Goal: Task Accomplishment & Management: Complete application form

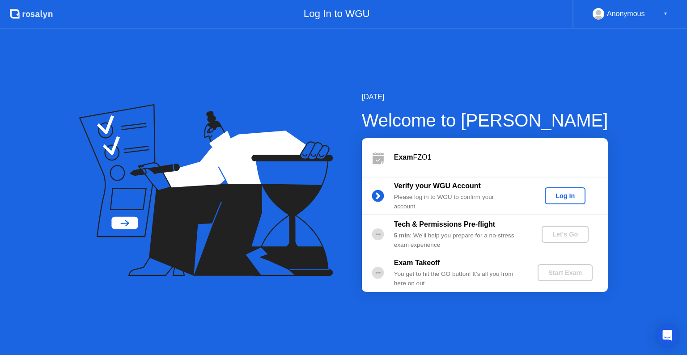
click at [490, 122] on div "Welcome to [PERSON_NAME]" at bounding box center [485, 120] width 246 height 27
click at [558, 192] on div "Log In" at bounding box center [565, 195] width 34 height 7
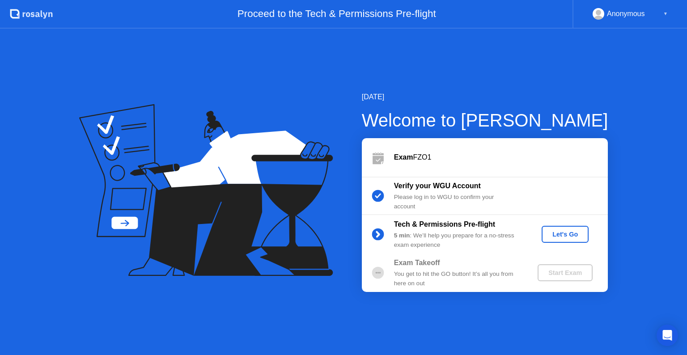
click at [563, 235] on div "Let's Go" at bounding box center [565, 234] width 40 height 7
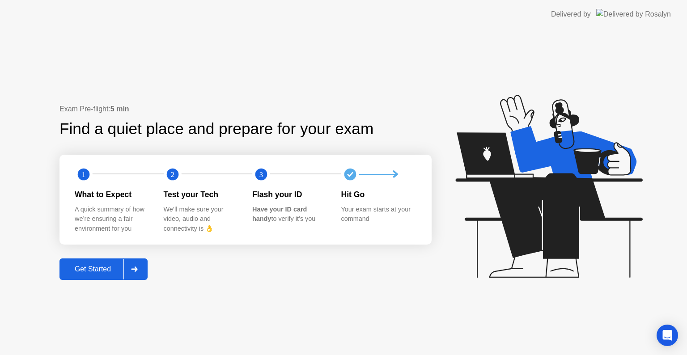
click at [93, 269] on div "Get Started" at bounding box center [92, 269] width 61 height 8
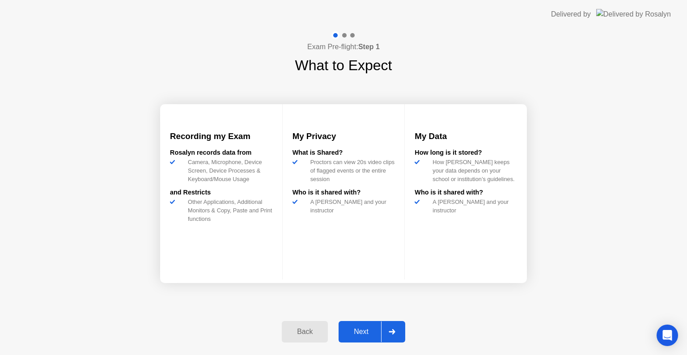
click at [365, 336] on div "Next" at bounding box center [361, 332] width 40 height 8
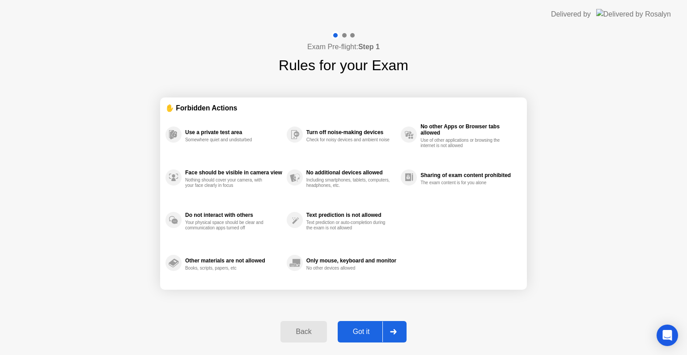
click at [393, 333] on icon at bounding box center [393, 331] width 7 height 5
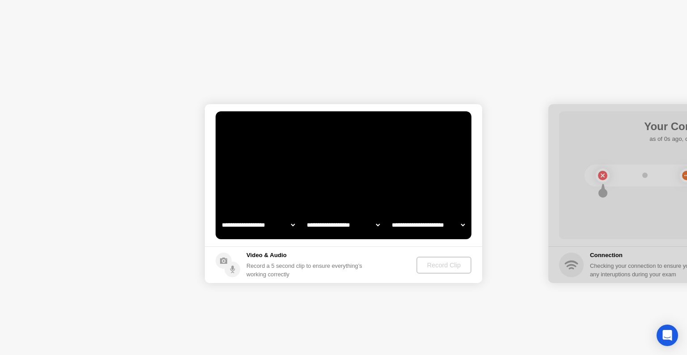
select select "**********"
select select "*******"
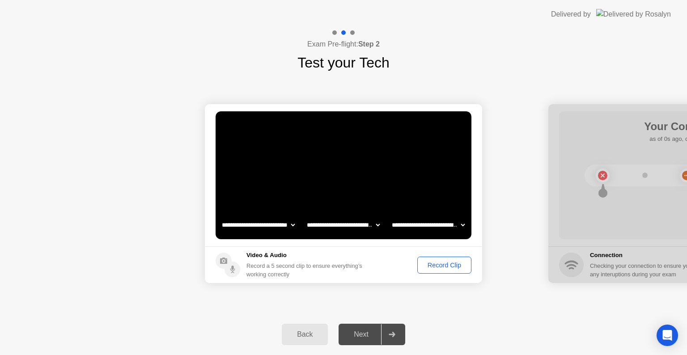
click at [441, 263] on div "Record Clip" at bounding box center [444, 265] width 48 height 7
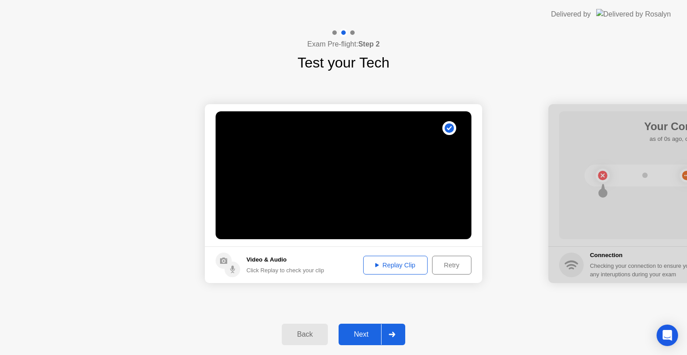
drag, startPoint x: 620, startPoint y: 113, endPoint x: 565, endPoint y: 120, distance: 55.5
click at [563, 123] on div at bounding box center [686, 193] width 277 height 179
click at [361, 334] on div "Next" at bounding box center [361, 334] width 40 height 8
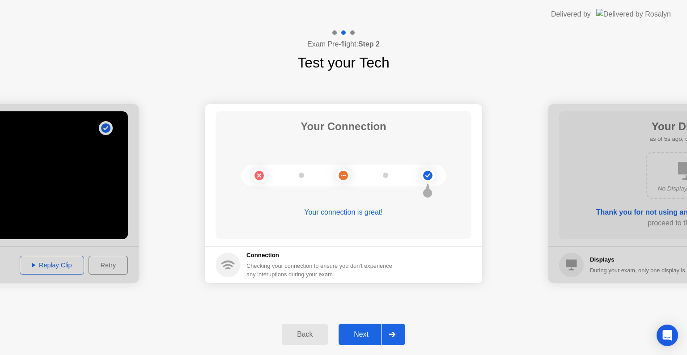
click at [368, 330] on div "Next" at bounding box center [361, 334] width 40 height 8
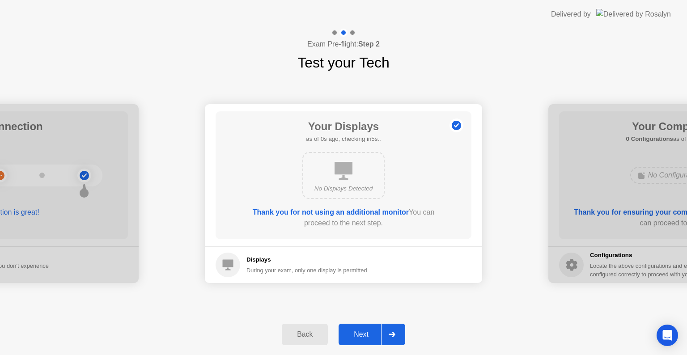
click at [355, 333] on div "Next" at bounding box center [361, 334] width 40 height 8
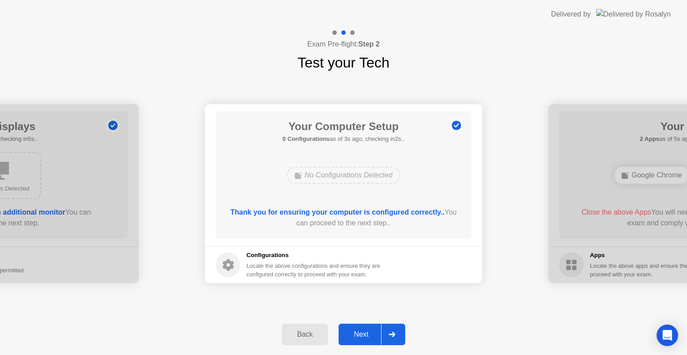
click at [360, 334] on div "Next" at bounding box center [361, 334] width 40 height 8
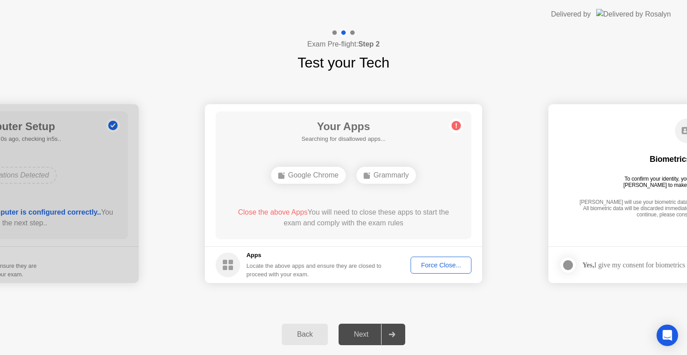
click at [440, 265] on div "Force Close..." at bounding box center [441, 265] width 55 height 7
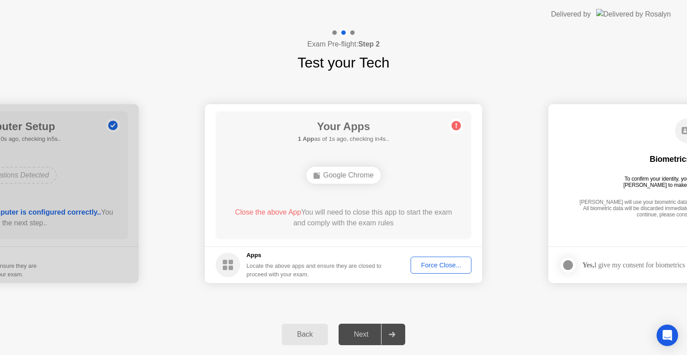
click at [432, 268] on div "Force Close..." at bounding box center [441, 265] width 55 height 7
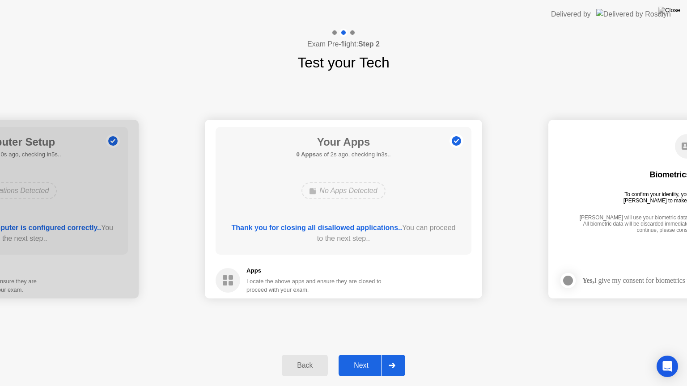
click at [363, 355] on button "Next" at bounding box center [371, 365] width 67 height 21
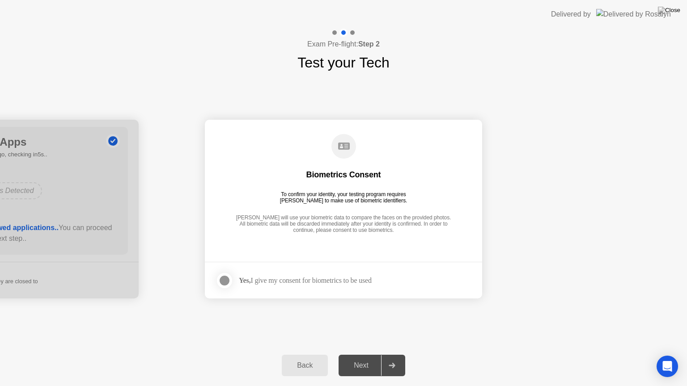
click at [361, 355] on div "Next" at bounding box center [361, 366] width 40 height 8
click at [372, 355] on div "Next" at bounding box center [361, 366] width 40 height 8
click at [224, 283] on div at bounding box center [224, 280] width 11 height 11
click at [359, 355] on button "Next" at bounding box center [371, 365] width 67 height 21
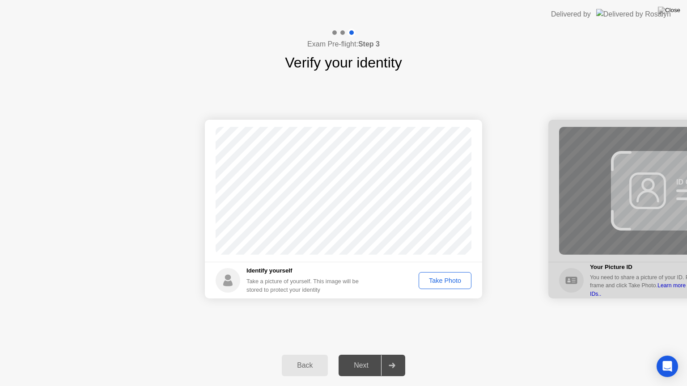
click at [444, 280] on div "Take Photo" at bounding box center [445, 280] width 46 height 7
click at [357, 355] on div "Next" at bounding box center [361, 366] width 40 height 8
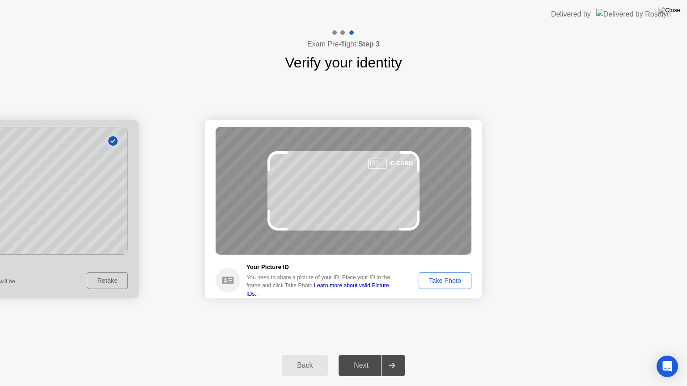
click at [451, 280] on div "Take Photo" at bounding box center [445, 280] width 46 height 7
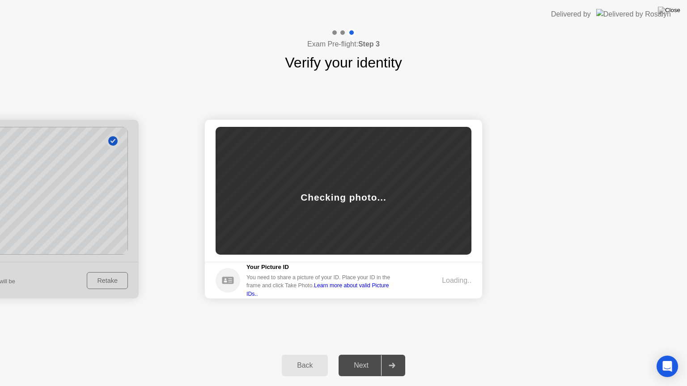
click at [451, 280] on div "Loading.." at bounding box center [457, 280] width 30 height 11
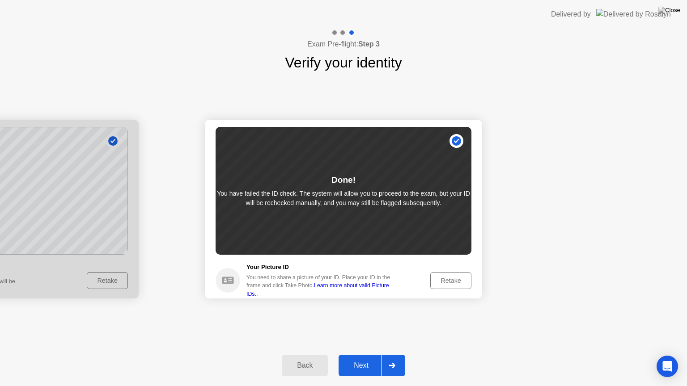
click at [446, 281] on div "Retake" at bounding box center [450, 280] width 35 height 7
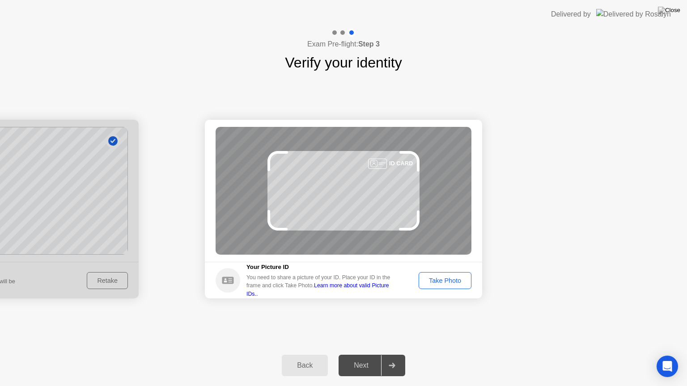
click at [440, 281] on div "Take Photo" at bounding box center [445, 280] width 46 height 7
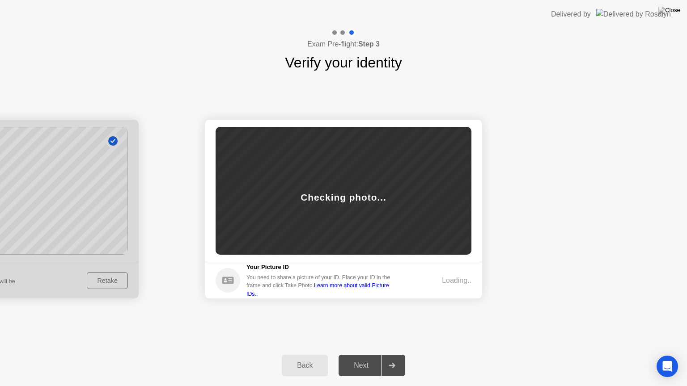
click at [440, 281] on div "Loading.." at bounding box center [441, 280] width 59 height 11
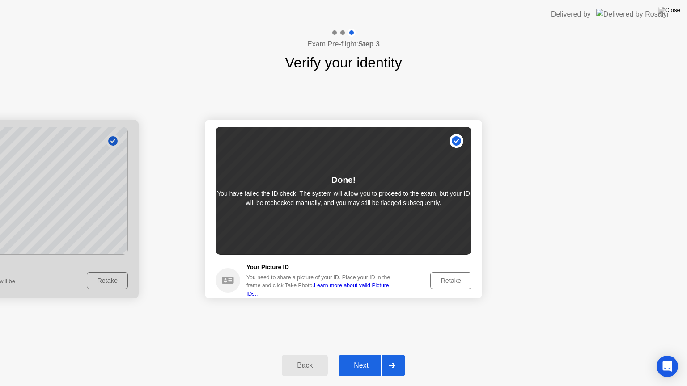
click at [355, 355] on div "Next" at bounding box center [361, 366] width 40 height 8
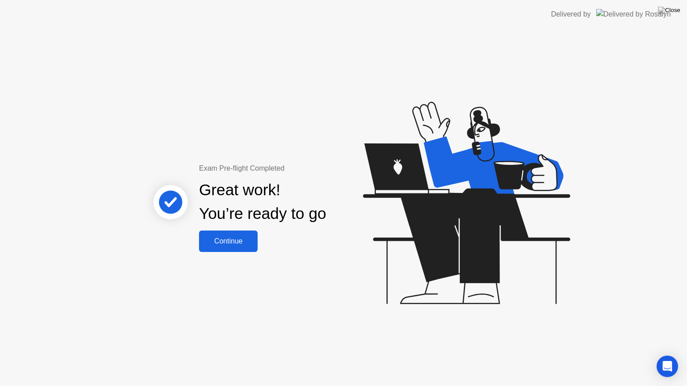
click at [230, 243] on div "Continue" at bounding box center [228, 241] width 53 height 8
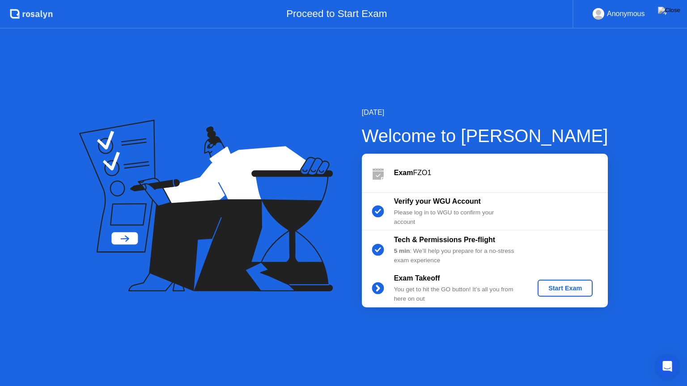
click at [561, 291] on div "Start Exam" at bounding box center [565, 288] width 48 height 7
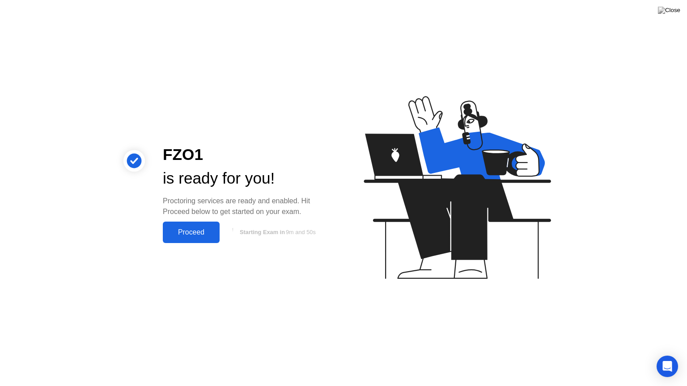
click at [194, 232] on div "Proceed" at bounding box center [190, 232] width 51 height 8
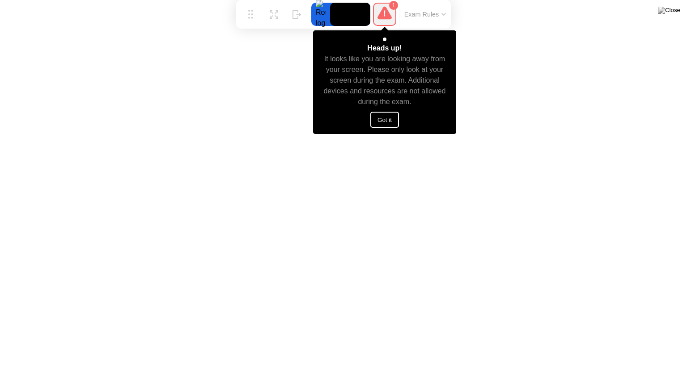
click at [386, 120] on button "Got it" at bounding box center [384, 120] width 29 height 16
click at [387, 117] on button "Got it" at bounding box center [384, 120] width 29 height 16
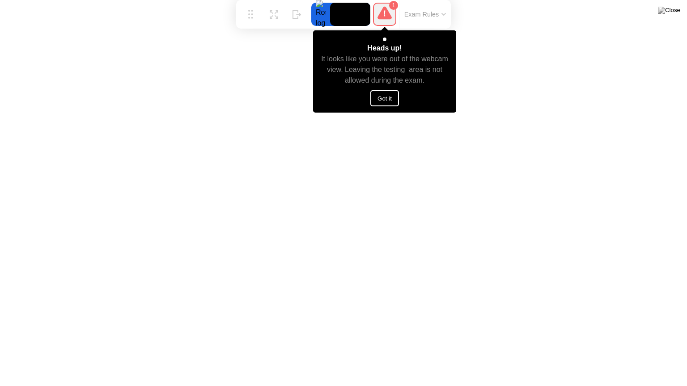
click at [384, 98] on button "Got it" at bounding box center [384, 98] width 29 height 16
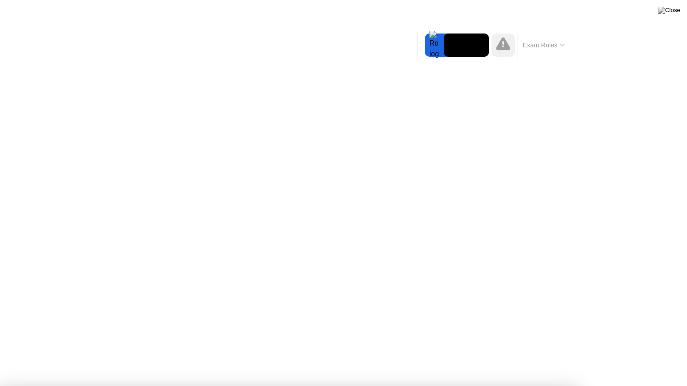
click at [33, 355] on div at bounding box center [343, 386] width 687 height 0
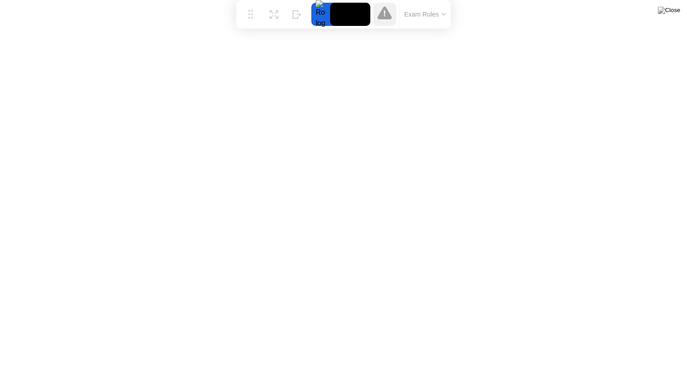
click at [443, 17] on button "Exam Rules" at bounding box center [424, 14] width 47 height 8
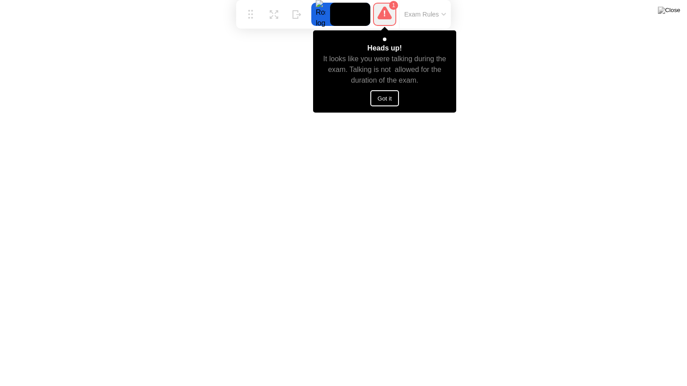
click at [379, 98] on button "Got it" at bounding box center [384, 98] width 29 height 16
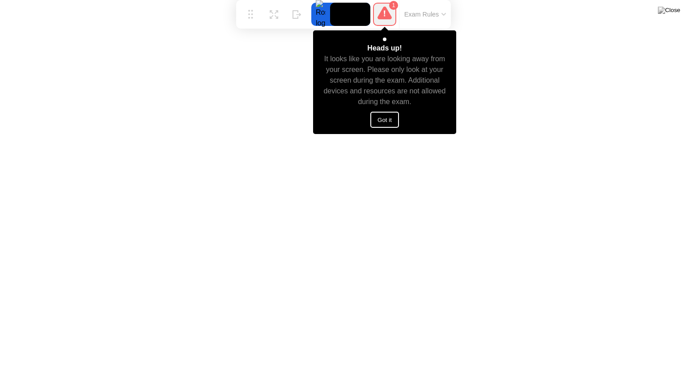
click at [385, 122] on button "Got it" at bounding box center [384, 120] width 29 height 16
click at [392, 123] on button "Got it" at bounding box center [384, 120] width 29 height 16
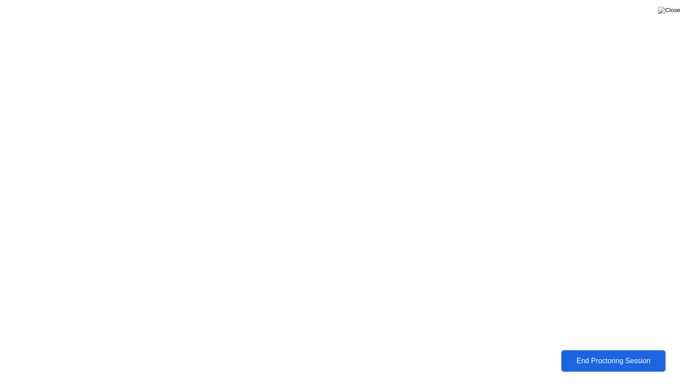
click at [603, 355] on div "End Proctoring Session" at bounding box center [613, 361] width 99 height 8
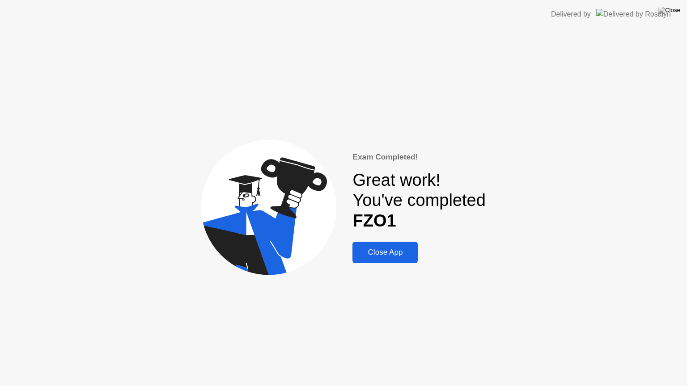
click at [379, 256] on div "Close App" at bounding box center [385, 252] width 60 height 9
